Goal: Book appointment/travel/reservation

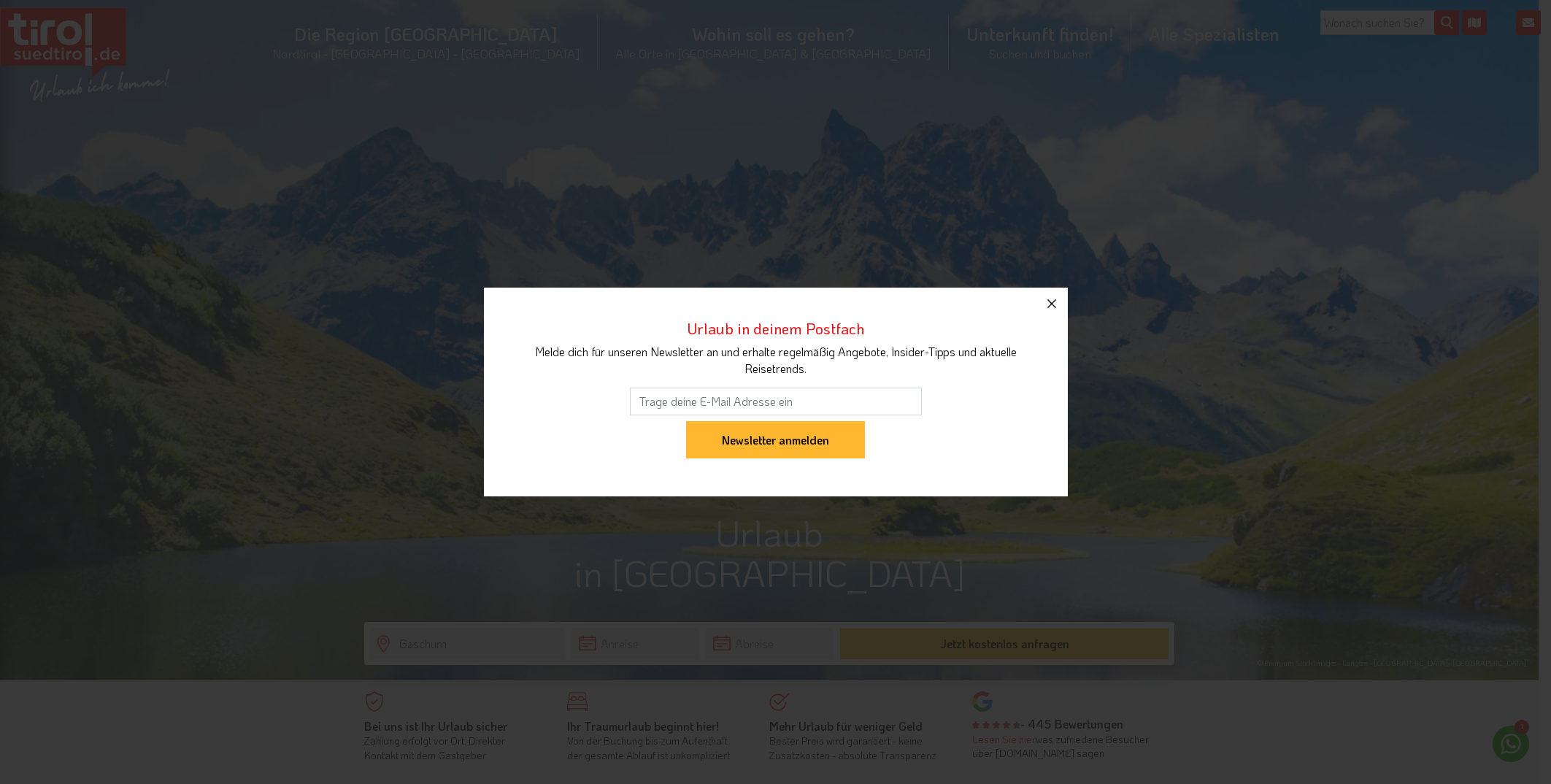
click at [1056, 304] on icon "button" at bounding box center [1052, 304] width 18 height 18
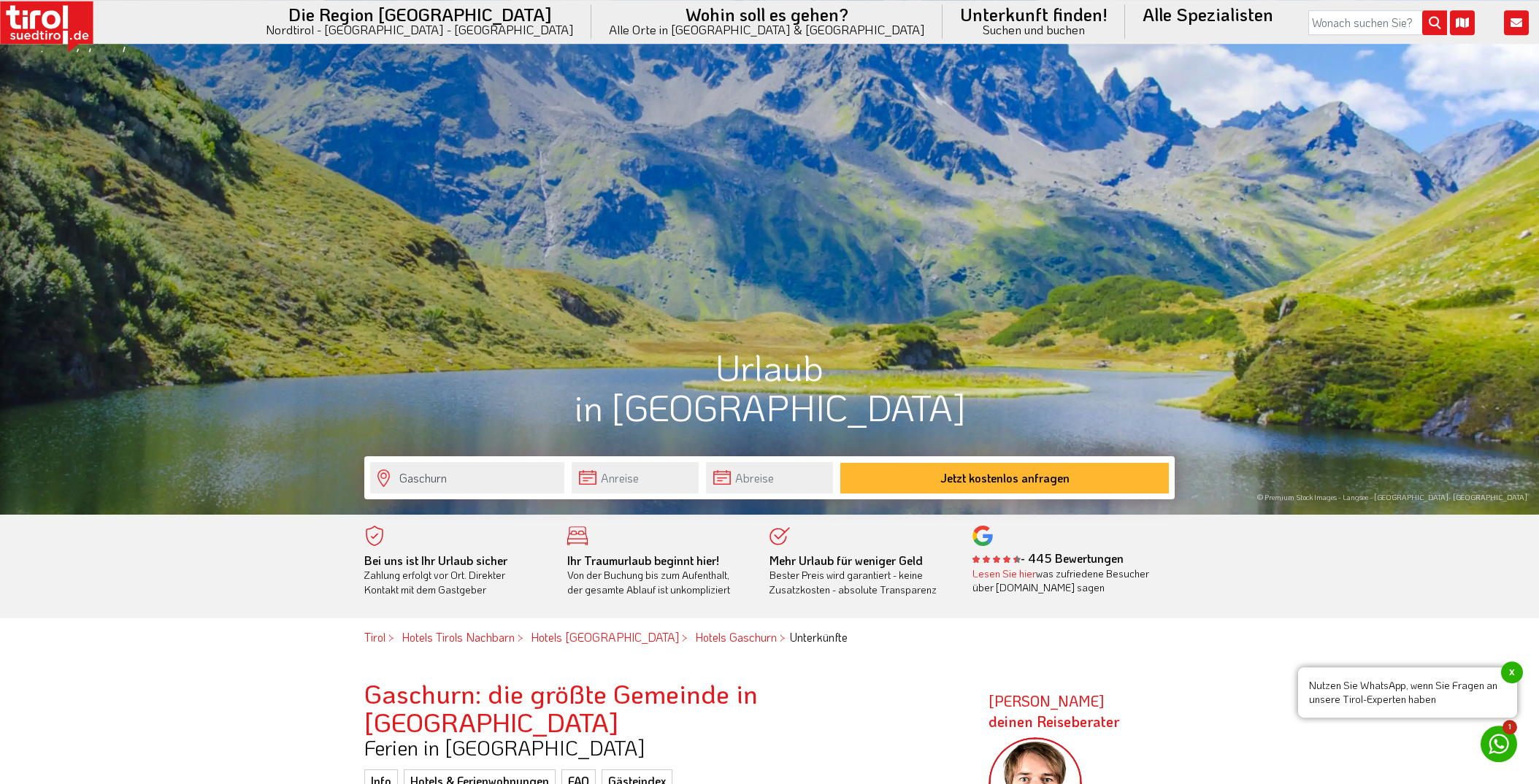
scroll to position [385, 0]
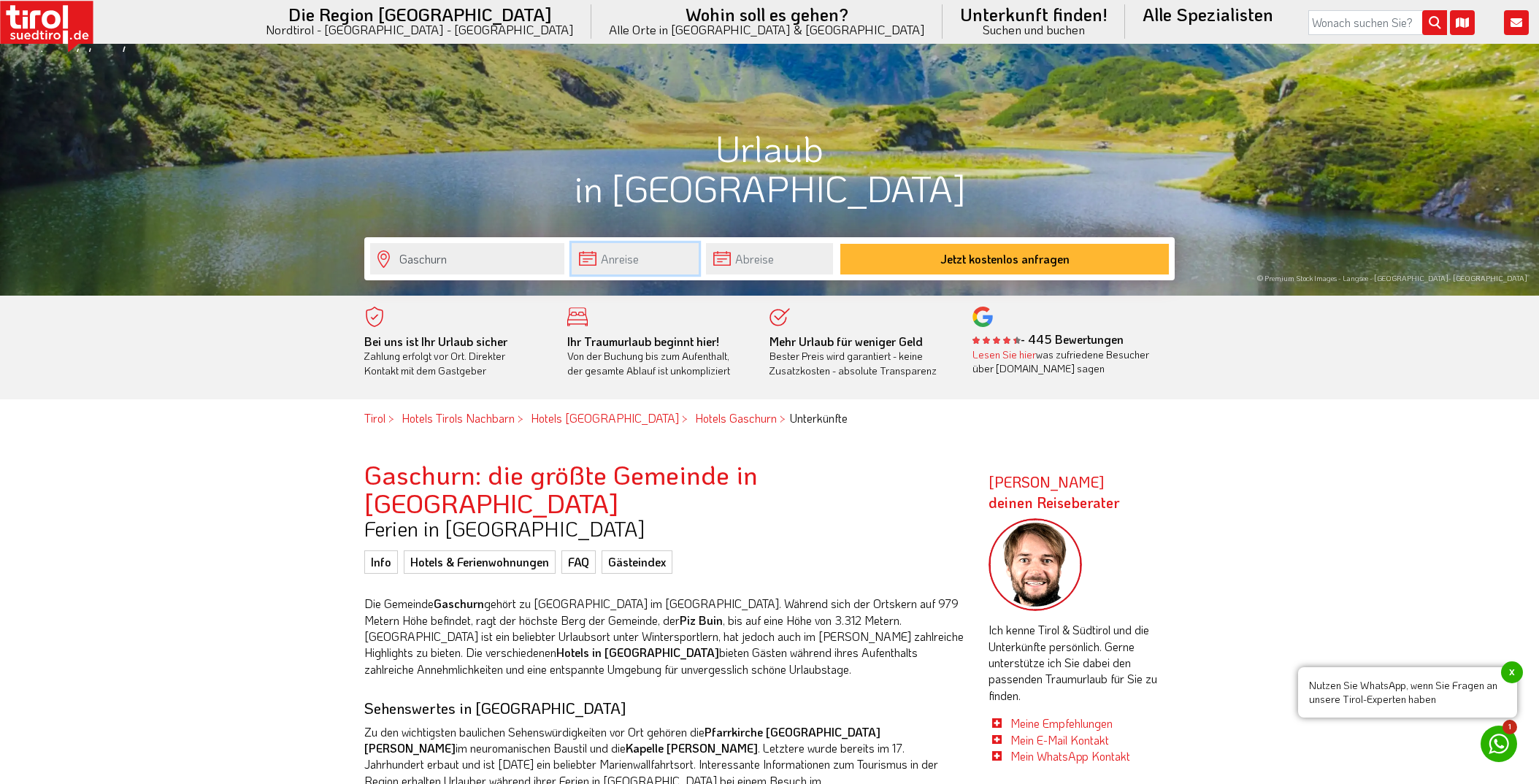
click at [631, 263] on input "text" at bounding box center [636, 259] width 127 height 32
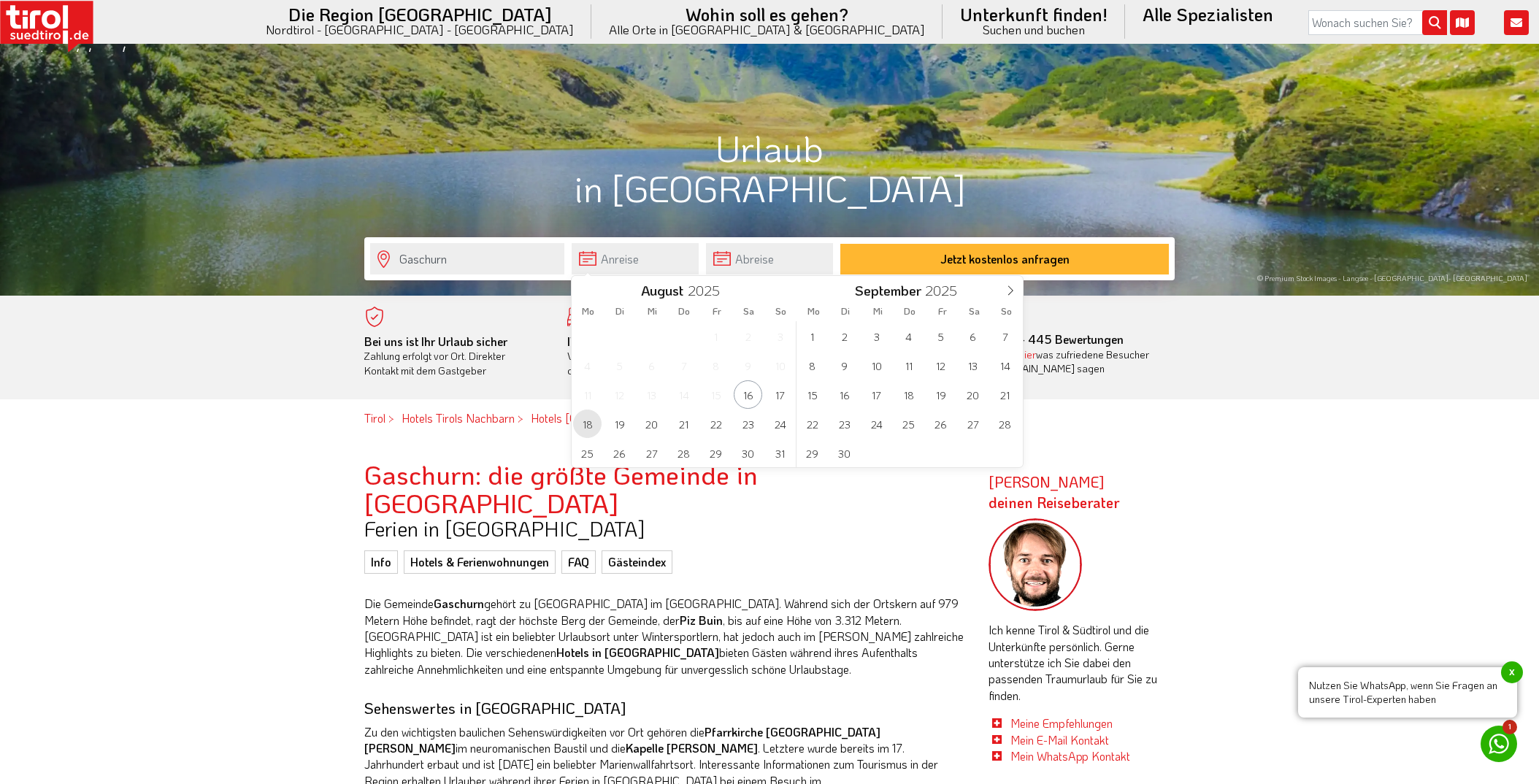
click at [586, 425] on span "18" at bounding box center [587, 424] width 28 height 28
click at [681, 429] on span "21" at bounding box center [684, 424] width 28 height 28
type input "[DATE]"
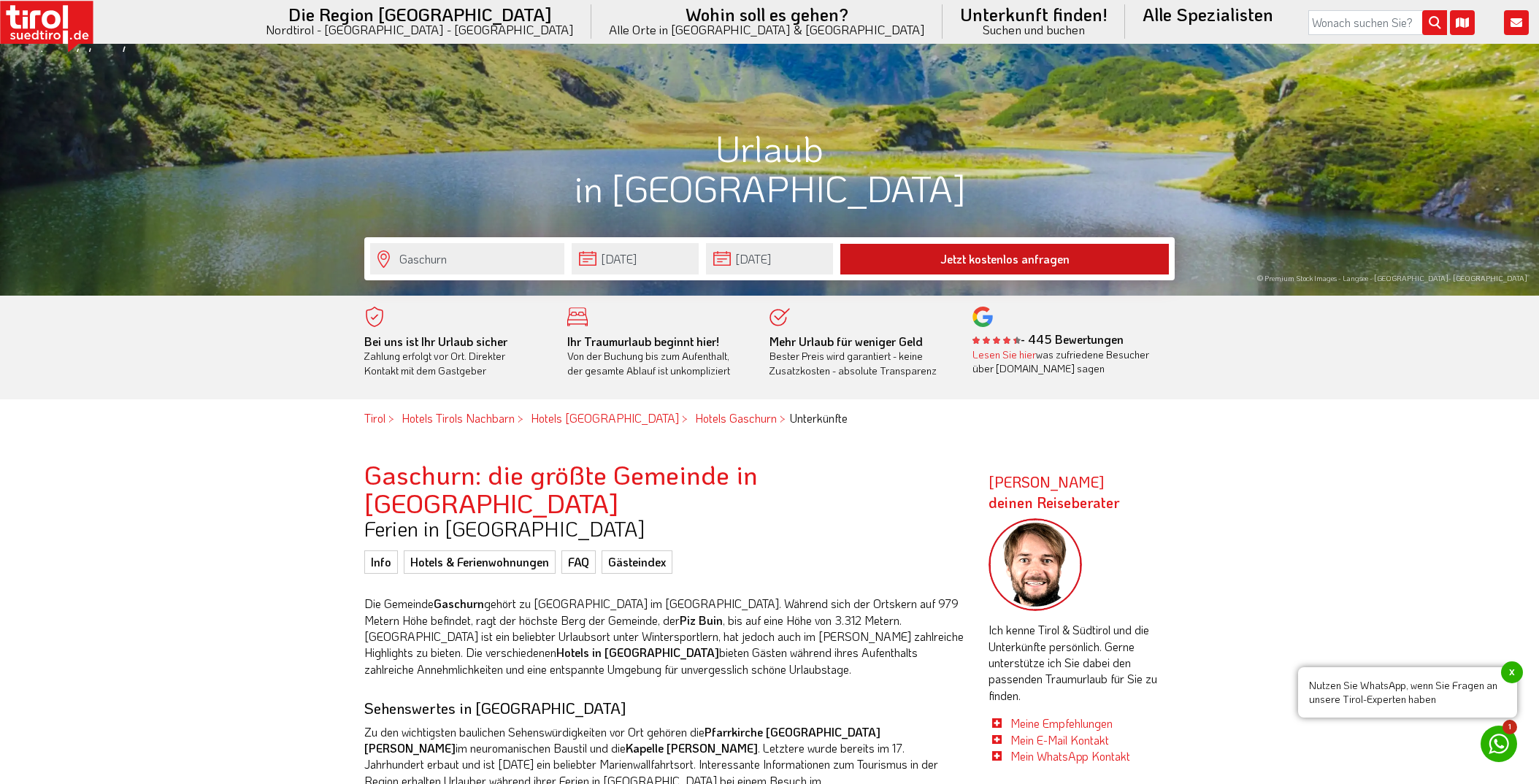
click at [1037, 253] on button "Jetzt kostenlos anfragen" at bounding box center [1004, 259] width 329 height 31
